Goal: Task Accomplishment & Management: Use online tool/utility

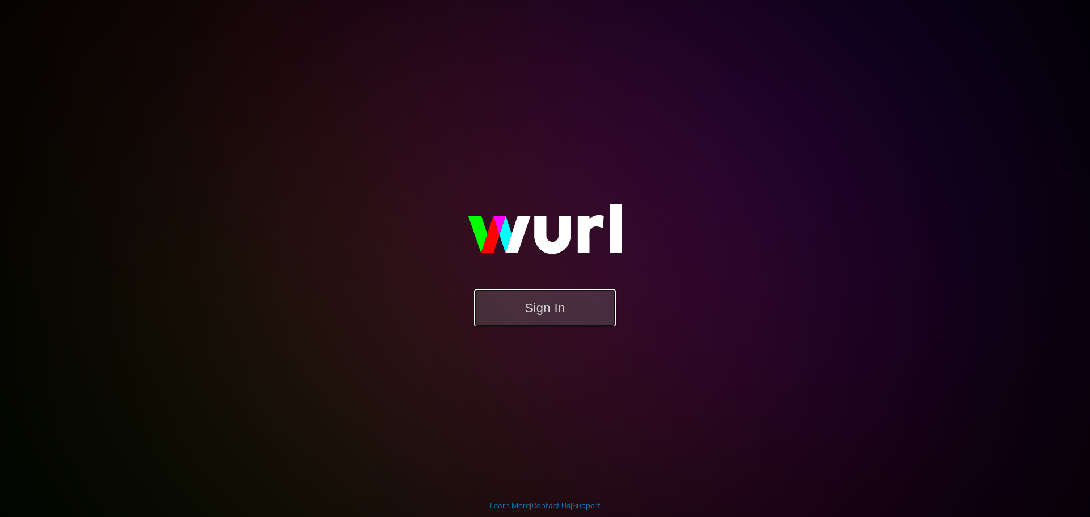
click at [551, 299] on button "Sign In" at bounding box center [545, 308] width 142 height 37
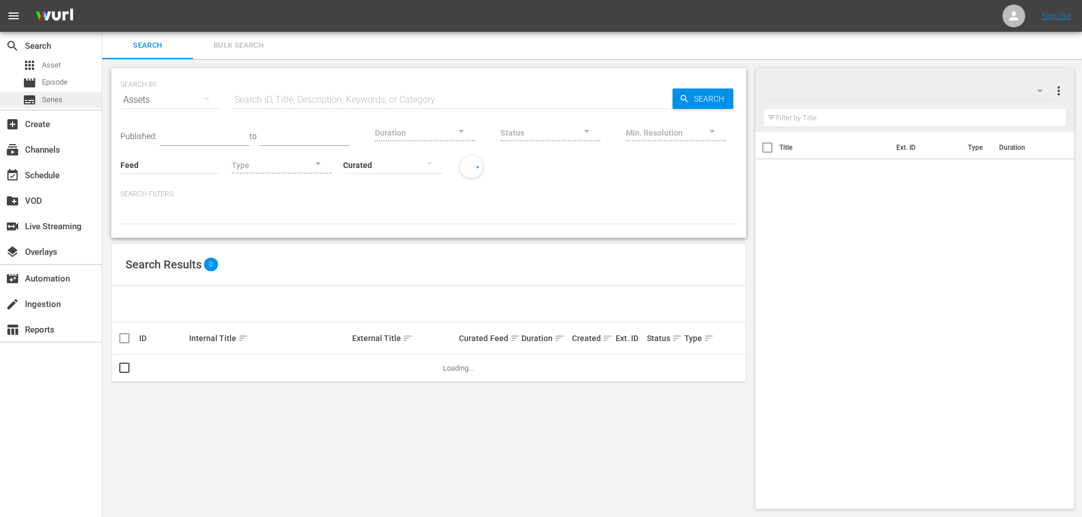
click at [65, 95] on div "subtitles Series" at bounding box center [51, 100] width 102 height 16
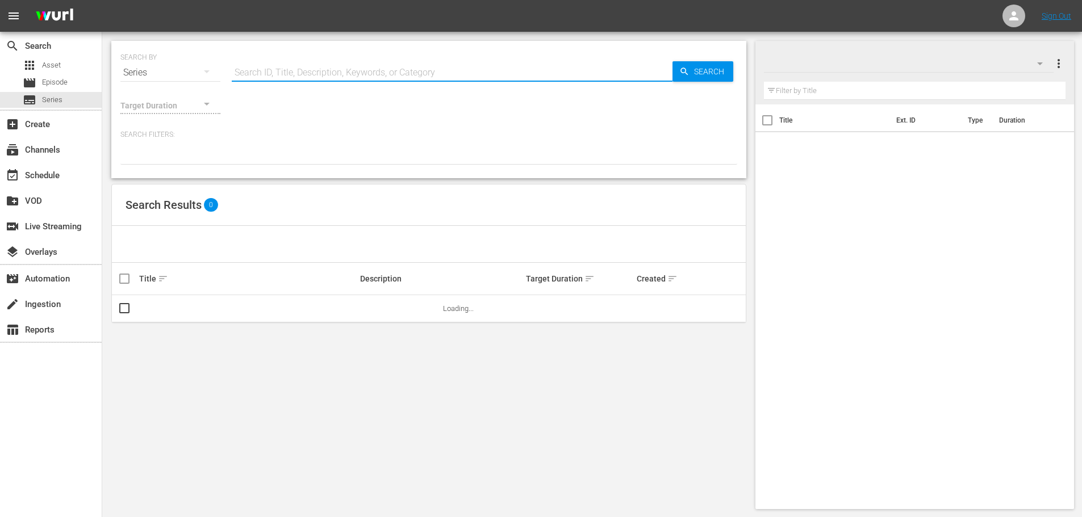
click at [250, 70] on input "text" at bounding box center [452, 72] width 441 height 27
type input "world [DEMOGRAPHIC_DATA] only knows"
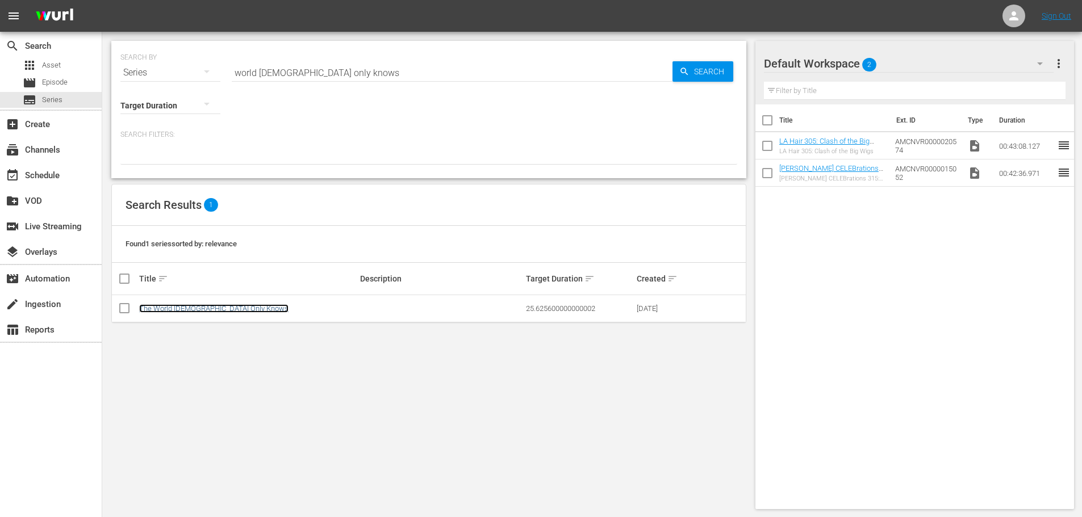
click at [198, 309] on link "The World [DEMOGRAPHIC_DATA] Only Knows" at bounding box center [213, 308] width 149 height 9
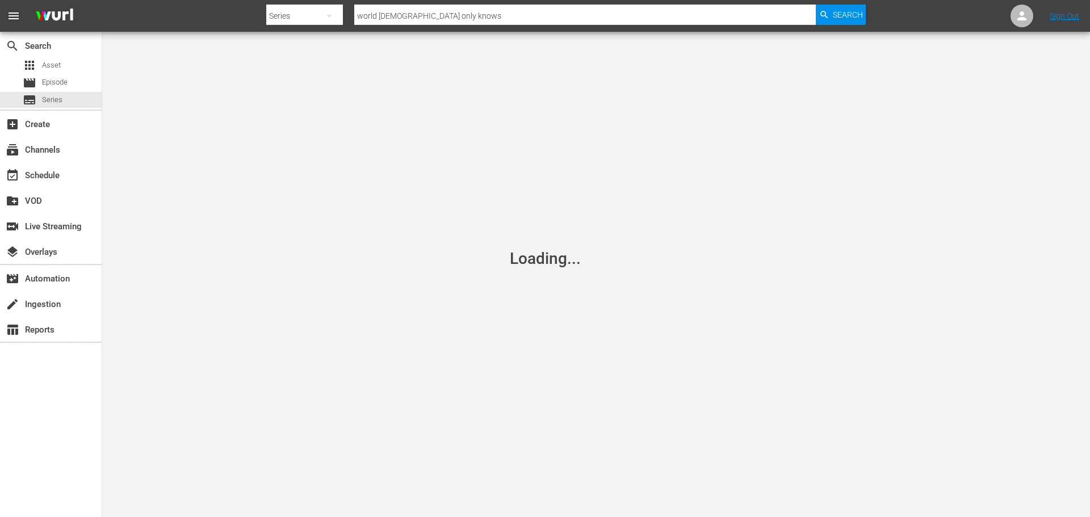
click at [560, 266] on div "Loading..." at bounding box center [545, 258] width 71 height 19
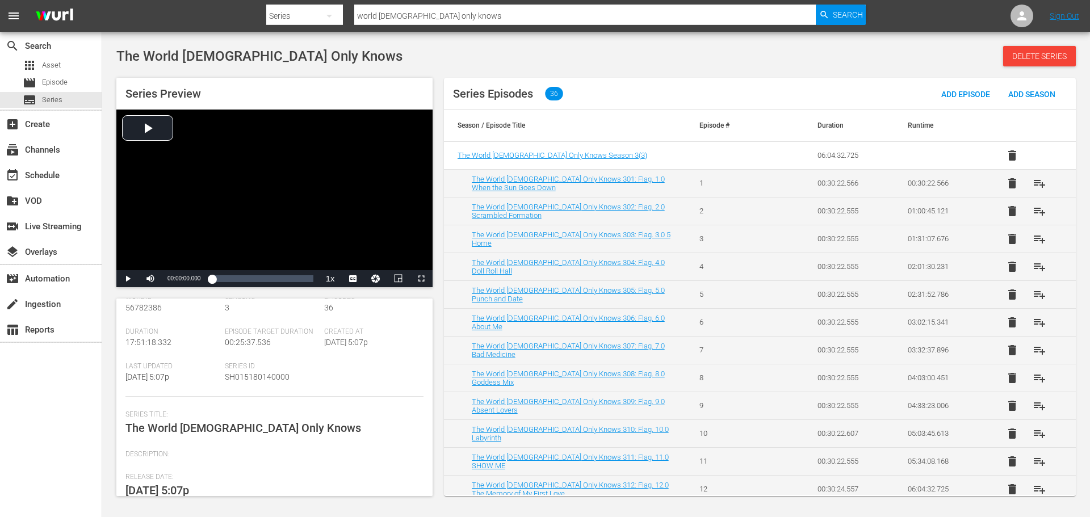
scroll to position [127, 0]
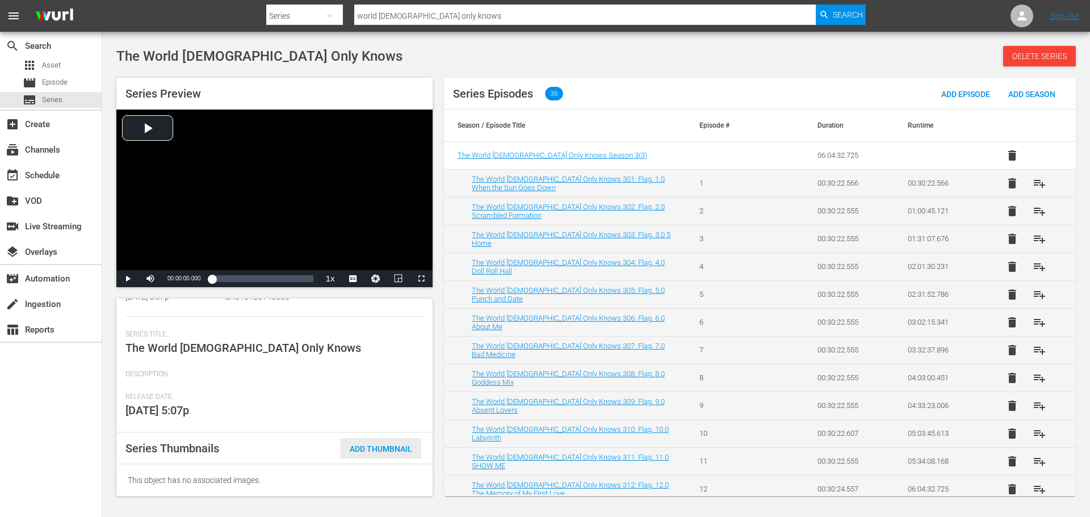
click at [392, 446] on span "Add Thumbnail" at bounding box center [381, 449] width 81 height 9
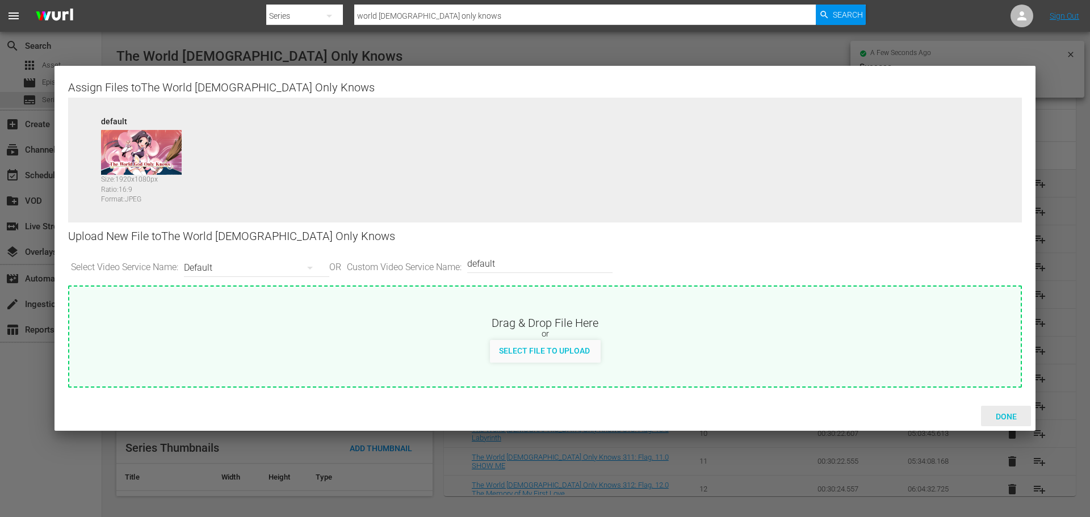
click at [1001, 413] on span "Done" at bounding box center [1006, 416] width 39 height 9
